Goal: Task Accomplishment & Management: Use online tool/utility

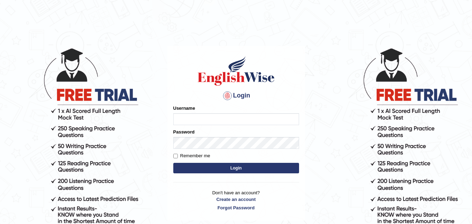
type input "LimaAnik"
click at [178, 156] on input "Remember me" at bounding box center [175, 156] width 5 height 5
checkbox input "true"
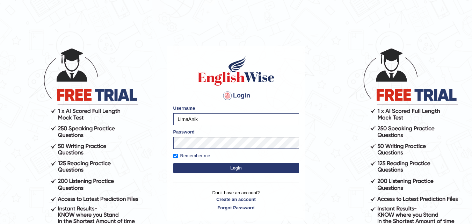
click at [215, 174] on form "Please fix the following errors: Username LimaAnik Password Remember me Login" at bounding box center [236, 140] width 126 height 70
click at [220, 171] on button "Login" at bounding box center [236, 168] width 126 height 10
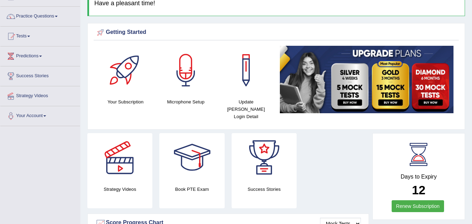
scroll to position [43, 0]
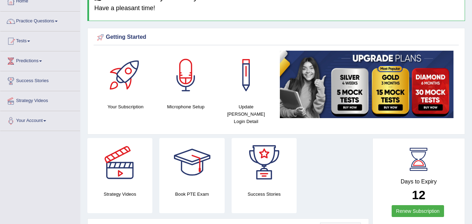
drag, startPoint x: 477, startPoint y: 34, endPoint x: 477, endPoint y: 43, distance: 8.7
click at [472, 43] on html "Toggle navigation Home Practice Questions Speaking Practice Read Aloud Repeat S…" at bounding box center [236, 69] width 472 height 224
click at [25, 20] on link "Practice Questions" at bounding box center [40, 20] width 80 height 17
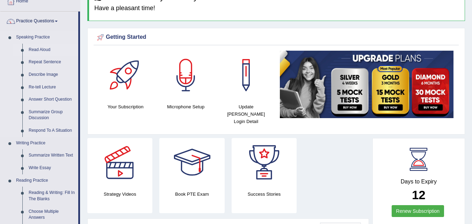
click at [40, 49] on link "Read Aloud" at bounding box center [52, 50] width 53 height 13
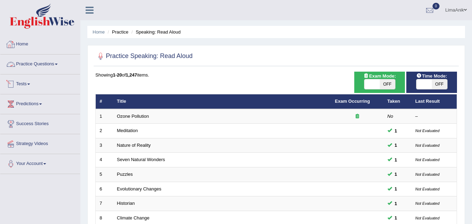
click at [19, 43] on link "Home" at bounding box center [40, 43] width 80 height 17
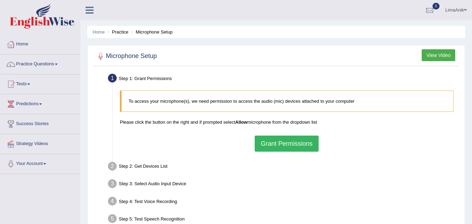
click at [277, 142] on button "Grant Permissions" at bounding box center [287, 144] width 64 height 16
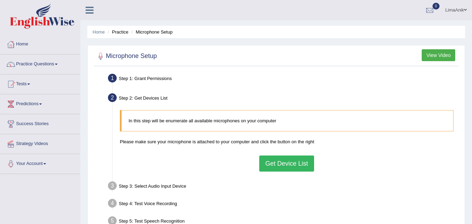
click at [282, 168] on button "Get Device List" at bounding box center [286, 164] width 55 height 16
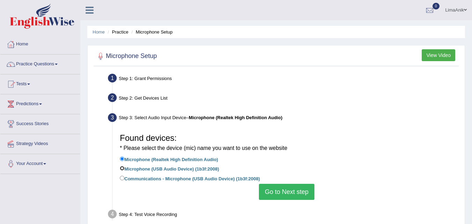
click at [120, 170] on input "Microphone (USB Audio Device) (1b3f:2008)" at bounding box center [122, 168] width 5 height 5
radio input "true"
click at [281, 197] on button "Go to Next step" at bounding box center [287, 192] width 56 height 16
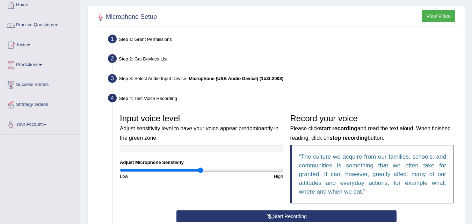
scroll to position [77, 0]
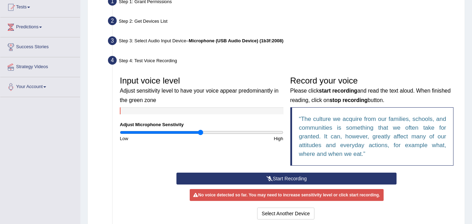
click at [286, 178] on button "Start Recording" at bounding box center [287, 179] width 220 height 12
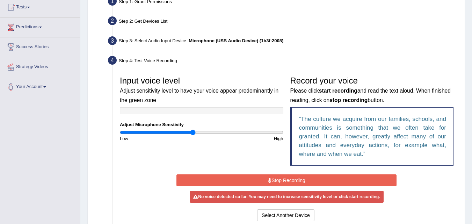
drag, startPoint x: 202, startPoint y: 133, endPoint x: 193, endPoint y: 137, distance: 10.3
click at [193, 135] on input "range" at bounding box center [202, 133] width 164 height 6
drag, startPoint x: 194, startPoint y: 131, endPoint x: 206, endPoint y: 136, distance: 12.2
type input "1.06"
click at [206, 135] on input "range" at bounding box center [202, 133] width 164 height 6
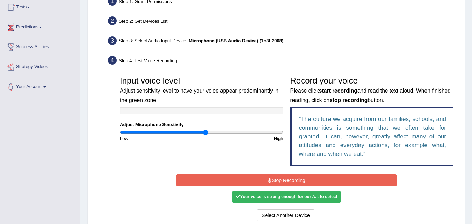
click at [275, 175] on button "Stop Recording" at bounding box center [287, 180] width 220 height 12
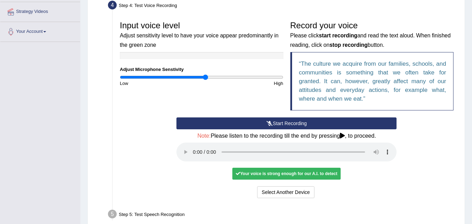
scroll to position [135, 0]
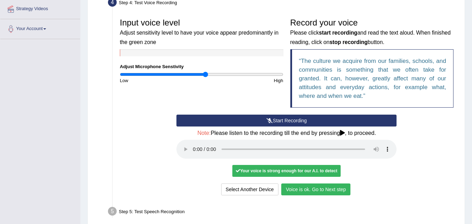
click at [323, 189] on button "Voice is ok. Go to Next step" at bounding box center [315, 190] width 69 height 12
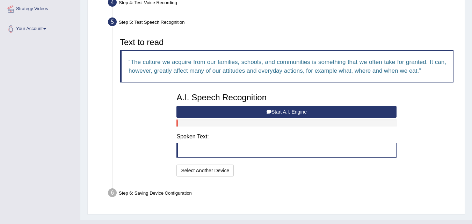
click at [287, 114] on button "Start A.I. Engine" at bounding box center [287, 112] width 220 height 12
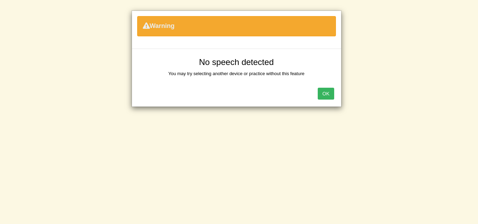
click at [323, 91] on button "OK" at bounding box center [325, 94] width 16 height 12
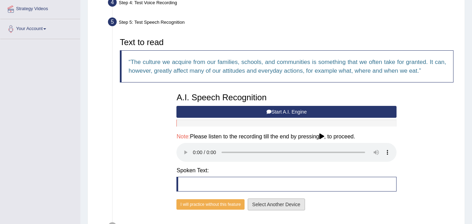
click at [293, 205] on button "Select Another Device" at bounding box center [276, 205] width 57 height 12
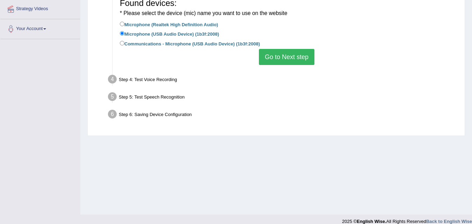
click at [294, 59] on button "Go to Next step" at bounding box center [287, 57] width 56 height 16
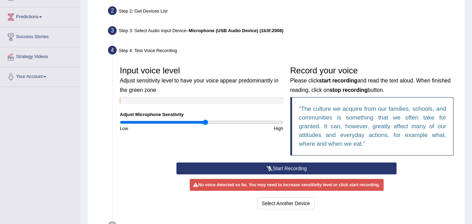
scroll to position [52, 0]
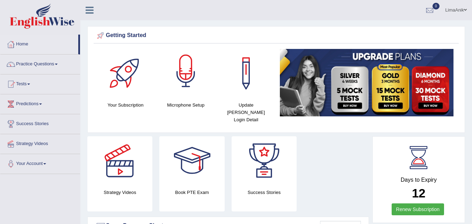
click at [175, 90] on div at bounding box center [186, 73] width 49 height 49
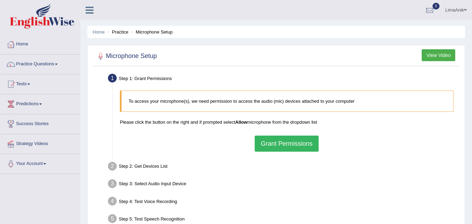
click at [264, 141] on button "Grant Permissions" at bounding box center [287, 144] width 64 height 16
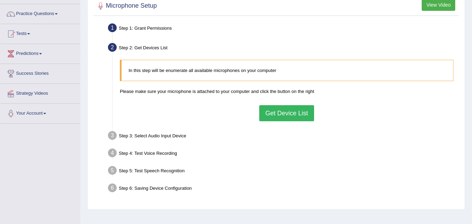
scroll to position [51, 0]
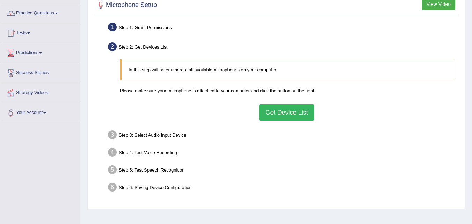
click at [307, 115] on button "Get Device List" at bounding box center [286, 113] width 55 height 16
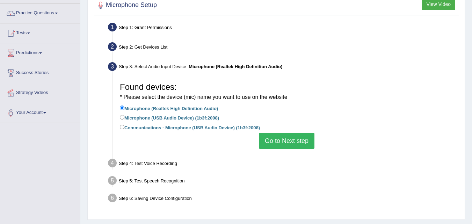
click at [293, 136] on button "Go to Next step" at bounding box center [287, 141] width 56 height 16
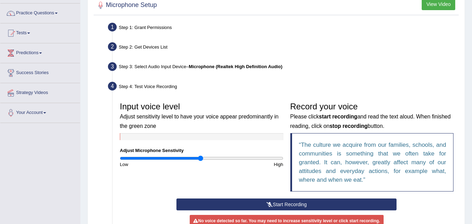
scroll to position [76, 0]
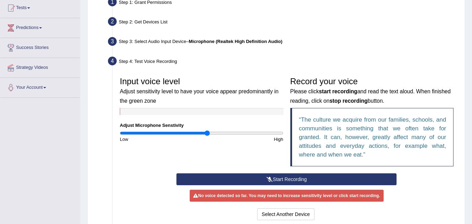
type input "1.08"
click at [207, 133] on input "range" at bounding box center [202, 133] width 164 height 6
click at [287, 174] on button "Start Recording" at bounding box center [287, 179] width 220 height 12
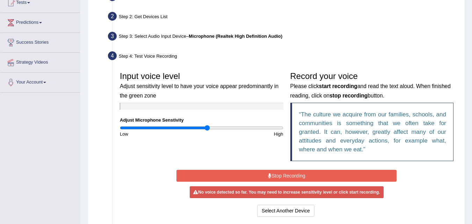
scroll to position [83, 0]
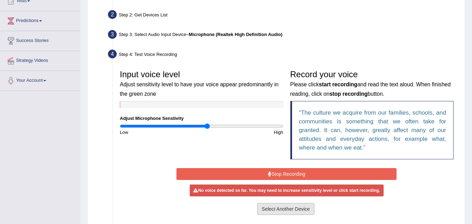
click at [271, 211] on button "Select Another Device" at bounding box center [285, 209] width 57 height 12
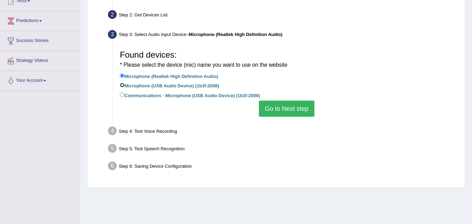
click at [120, 87] on input "Microphone (USB Audio Device) (1b3f:2008)" at bounding box center [122, 85] width 5 height 5
radio input "true"
click at [290, 114] on button "Go to Next step" at bounding box center [287, 109] width 56 height 16
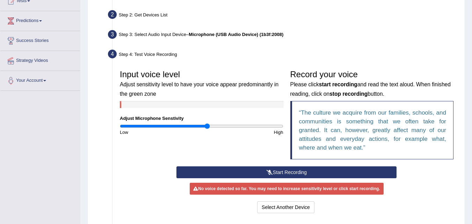
click at [274, 164] on div "Input voice level Adjust sensitivity level to have your voice appear predominan…" at bounding box center [286, 141] width 341 height 156
click at [296, 170] on button "Start Recording" at bounding box center [287, 172] width 220 height 12
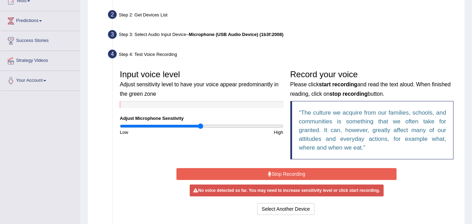
type input "1"
click at [201, 126] on input "range" at bounding box center [202, 126] width 164 height 6
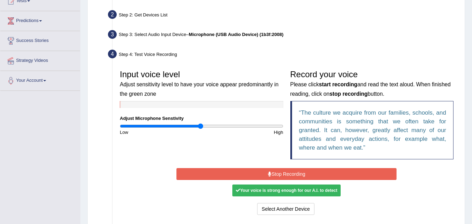
click at [258, 172] on button "Stop Recording" at bounding box center [287, 174] width 220 height 12
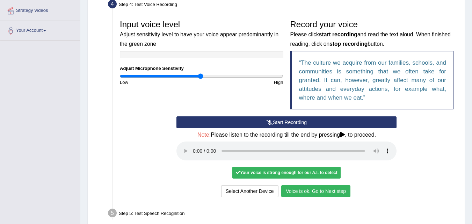
scroll to position [131, 0]
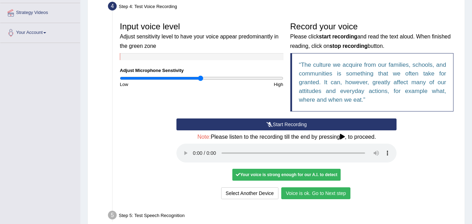
click at [325, 192] on button "Voice is ok. Go to Next step" at bounding box center [315, 193] width 69 height 12
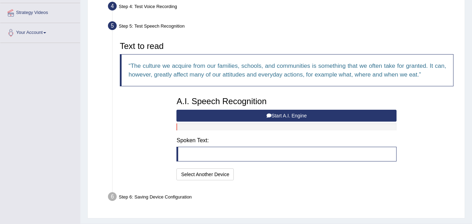
drag, startPoint x: 285, startPoint y: 117, endPoint x: 292, endPoint y: 149, distance: 32.3
click at [287, 118] on button "Start A.I. Engine" at bounding box center [287, 116] width 220 height 12
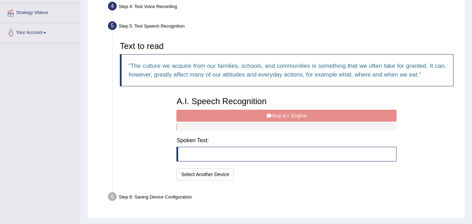
click at [294, 114] on div "A.I. Speech Recognition Start A.I. Engine Stop A.I. Engine Note: Please listen …" at bounding box center [286, 137] width 227 height 89
click at [292, 120] on div "A.I. Speech Recognition Start A.I. Engine Stop A.I. Engine Note: Please listen …" at bounding box center [286, 137] width 227 height 89
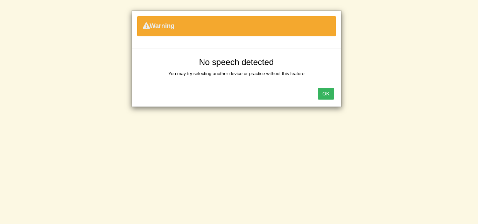
click at [328, 97] on button "OK" at bounding box center [325, 94] width 16 height 12
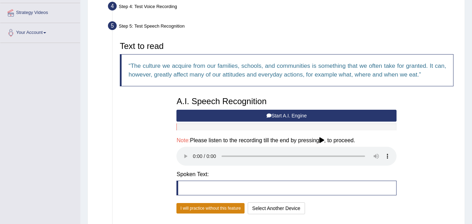
click at [208, 206] on button "I will practice without this feature" at bounding box center [211, 208] width 68 height 10
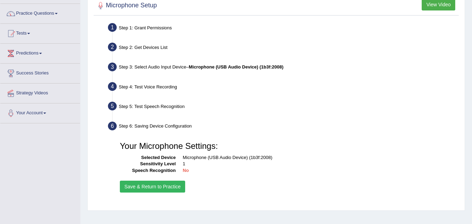
scroll to position [0, 0]
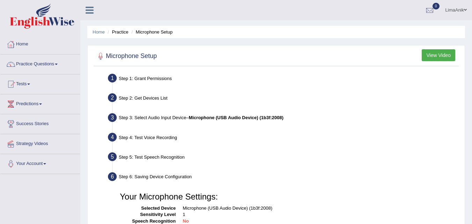
click at [437, 58] on button "View Video" at bounding box center [439, 55] width 34 height 12
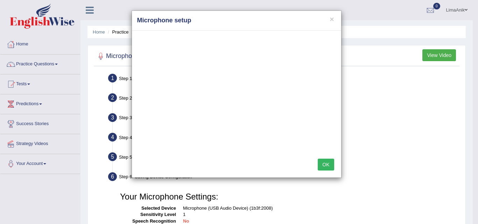
click at [326, 165] on button "OK" at bounding box center [325, 165] width 16 height 12
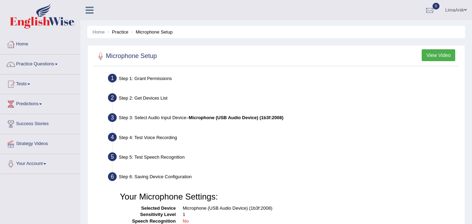
click at [427, 55] on button "View Video" at bounding box center [439, 55] width 34 height 12
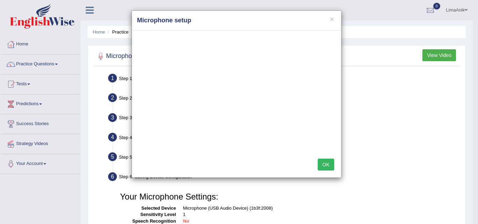
click at [324, 164] on button "OK" at bounding box center [325, 165] width 16 height 12
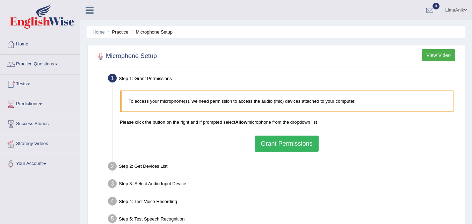
click at [287, 149] on button "Grant Permissions" at bounding box center [287, 144] width 64 height 16
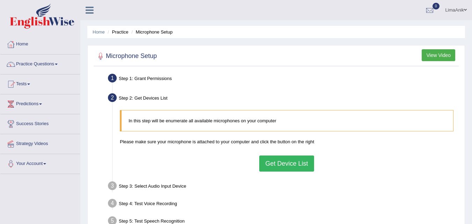
click at [290, 170] on button "Get Device List" at bounding box center [286, 164] width 55 height 16
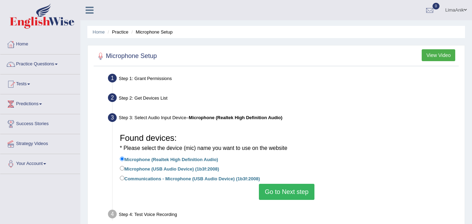
click at [126, 181] on label "Communications - Microphone (USB Audio Device) (1b3f:2008)" at bounding box center [190, 178] width 140 height 8
click at [124, 180] on input "Communications - Microphone (USB Audio Device) (1b3f:2008)" at bounding box center [122, 178] width 5 height 5
radio input "true"
click at [291, 196] on button "Go to Next step" at bounding box center [287, 192] width 56 height 16
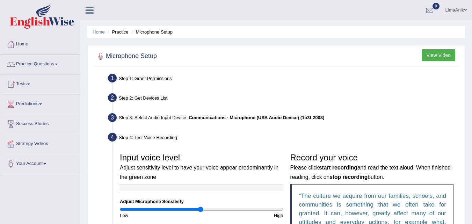
scroll to position [66, 0]
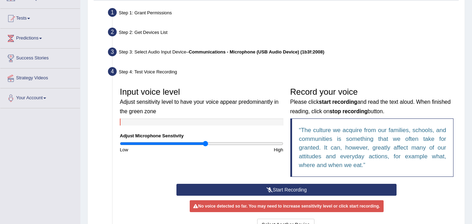
type input "1.06"
click at [205, 144] on input "range" at bounding box center [202, 144] width 164 height 6
click at [291, 188] on button "Start Recording" at bounding box center [287, 190] width 220 height 12
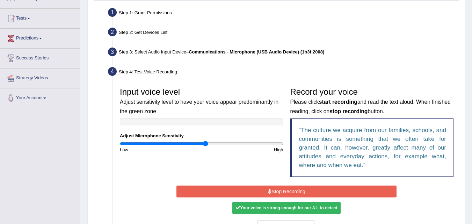
scroll to position [152, 0]
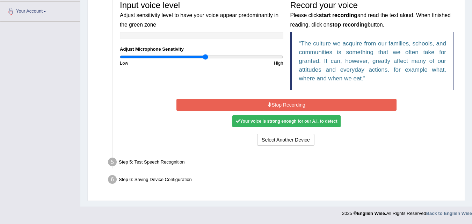
click at [293, 108] on button "Stop Recording" at bounding box center [287, 105] width 220 height 12
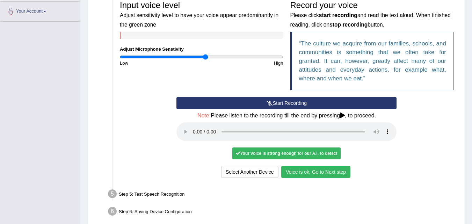
click at [315, 167] on button "Voice is ok. Go to Next step" at bounding box center [315, 172] width 69 height 12
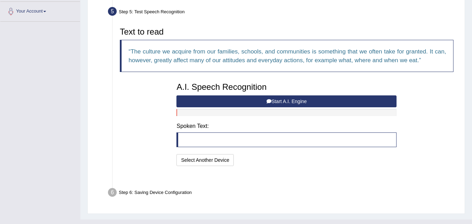
scroll to position [148, 0]
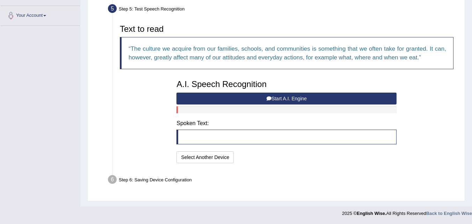
click at [200, 136] on blockquote at bounding box center [287, 137] width 220 height 15
click at [295, 100] on button "Start A.I. Engine" at bounding box center [287, 99] width 220 height 12
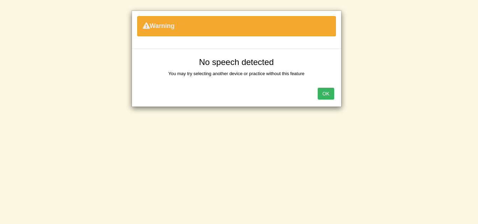
drag, startPoint x: 330, startPoint y: 94, endPoint x: 417, endPoint y: 120, distance: 90.6
click at [327, 100] on div "OK" at bounding box center [236, 94] width 209 height 24
click at [328, 97] on button "OK" at bounding box center [325, 94] width 16 height 12
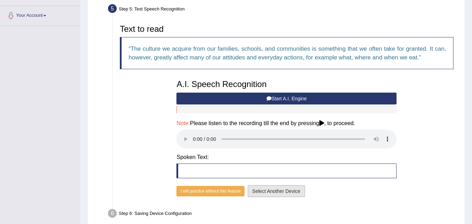
click at [261, 191] on button "Select Another Device" at bounding box center [276, 191] width 57 height 12
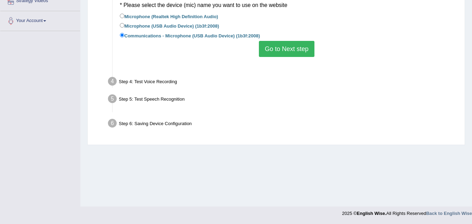
scroll to position [143, 0]
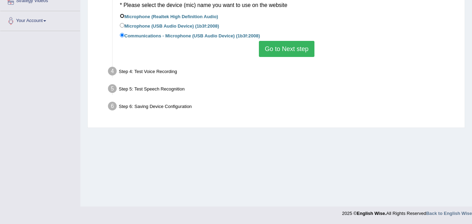
click at [123, 18] on input "Microphone (Realtek High Definition Audio)" at bounding box center [122, 16] width 5 height 5
radio input "true"
click at [274, 53] on button "Go to Next step" at bounding box center [287, 49] width 56 height 16
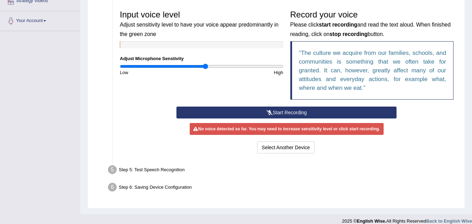
drag, startPoint x: 263, startPoint y: 110, endPoint x: 257, endPoint y: 96, distance: 15.5
click at [260, 106] on div "Input voice level Adjust sensitivity level to have your voice appear predominan…" at bounding box center [286, 81] width 341 height 156
click at [216, 67] on input "range" at bounding box center [202, 67] width 164 height 6
type input "0.98"
click at [200, 64] on input "range" at bounding box center [202, 67] width 164 height 6
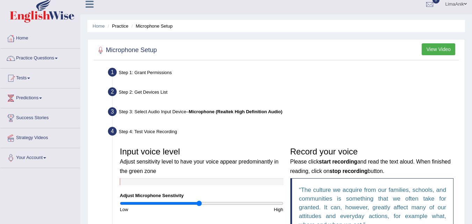
scroll to position [107, 0]
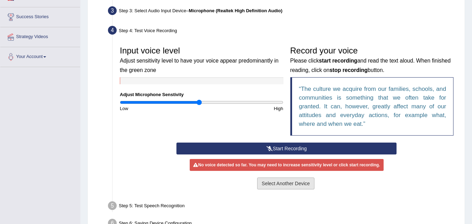
click at [271, 186] on button "Select Another Device" at bounding box center [285, 184] width 57 height 12
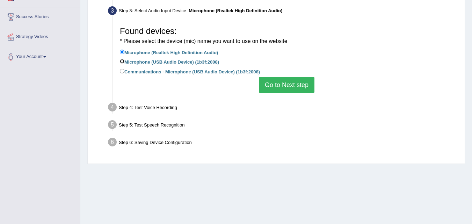
click at [122, 63] on input "Microphone (USB Audio Device) (1b3f:2008)" at bounding box center [122, 61] width 5 height 5
radio input "true"
click at [301, 90] on button "Go to Next step" at bounding box center [287, 85] width 56 height 16
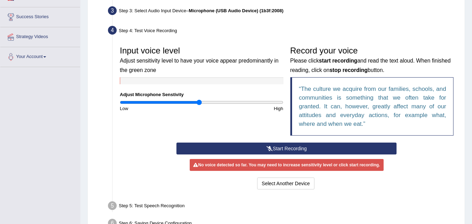
drag, startPoint x: 282, startPoint y: 144, endPoint x: 271, endPoint y: 138, distance: 12.7
click at [282, 143] on button "Start Recording" at bounding box center [287, 149] width 220 height 12
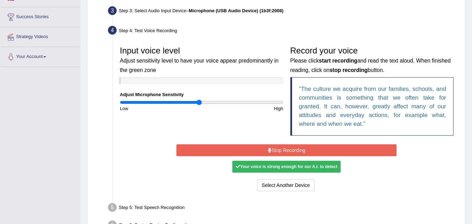
click at [287, 153] on button "Stop Recording" at bounding box center [287, 150] width 220 height 12
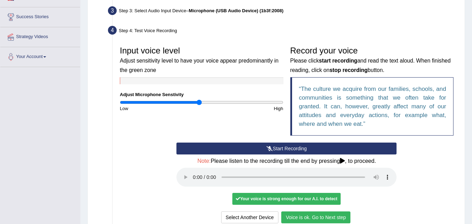
click at [307, 219] on button "Voice is ok. Go to Next step" at bounding box center [315, 218] width 69 height 12
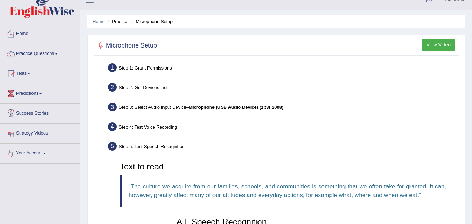
scroll to position [0, 0]
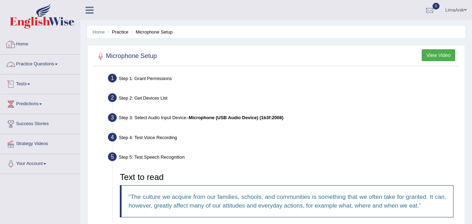
click at [61, 23] on img at bounding box center [42, 15] width 65 height 25
